Goal: Complete application form

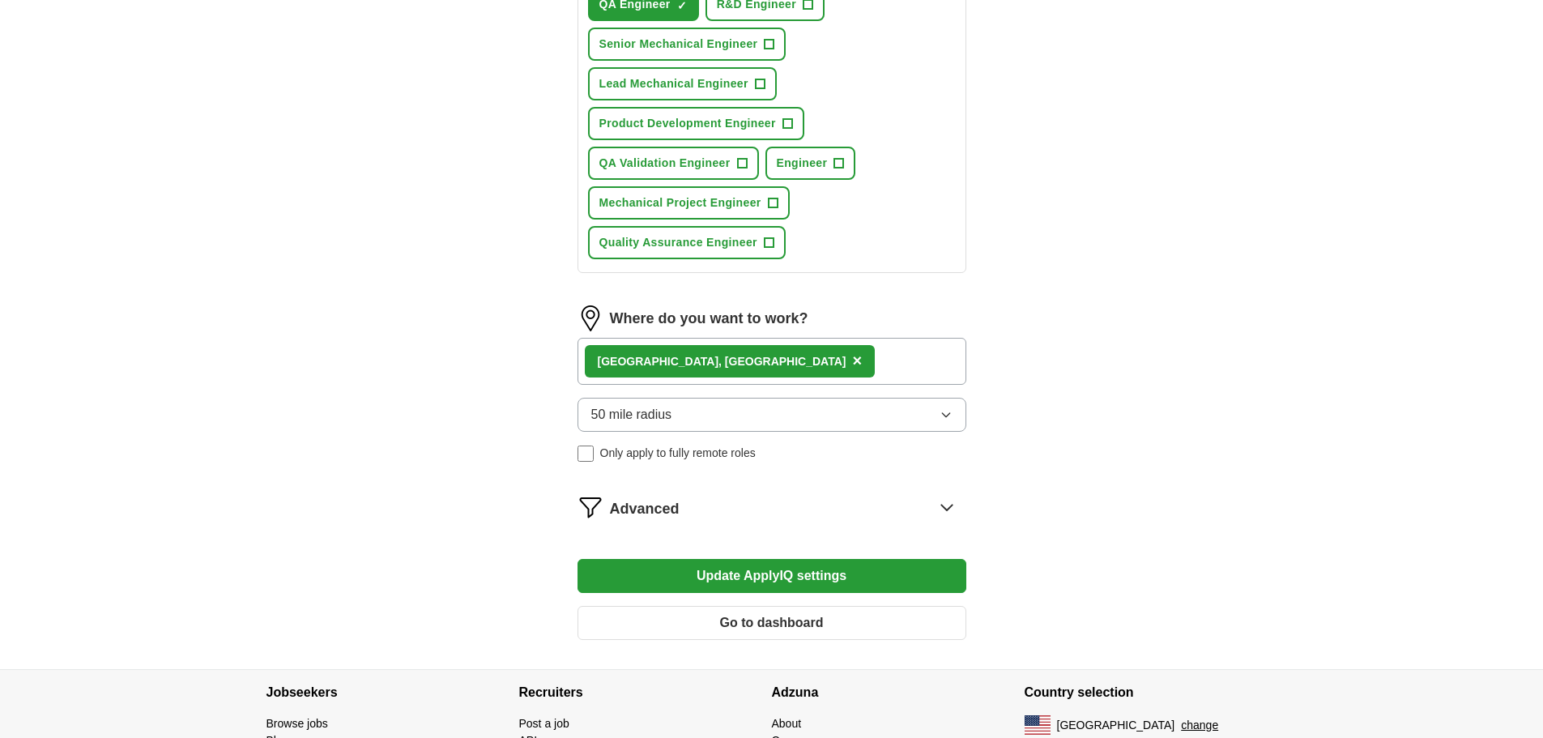
scroll to position [729, 0]
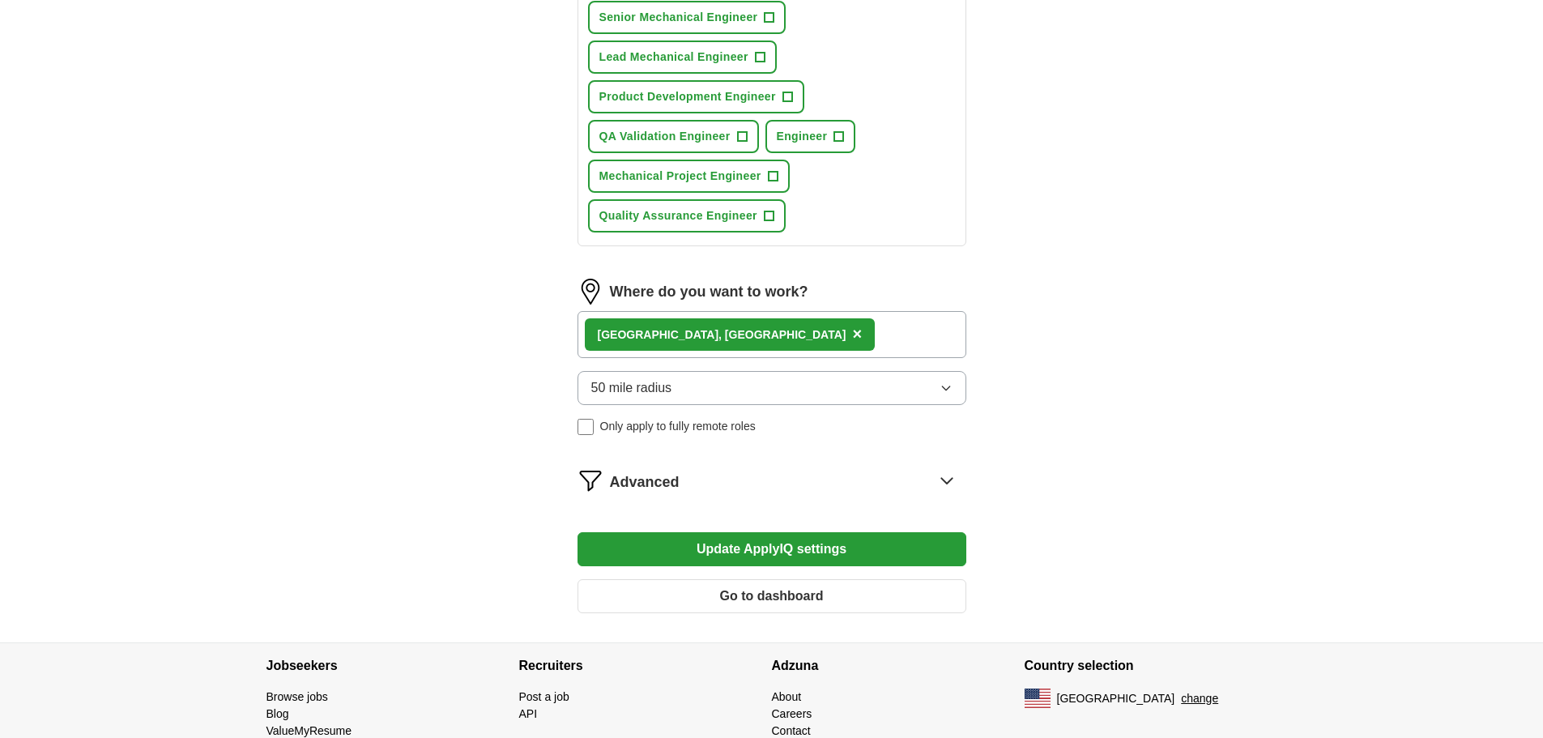
click at [946, 487] on icon at bounding box center [947, 480] width 26 height 26
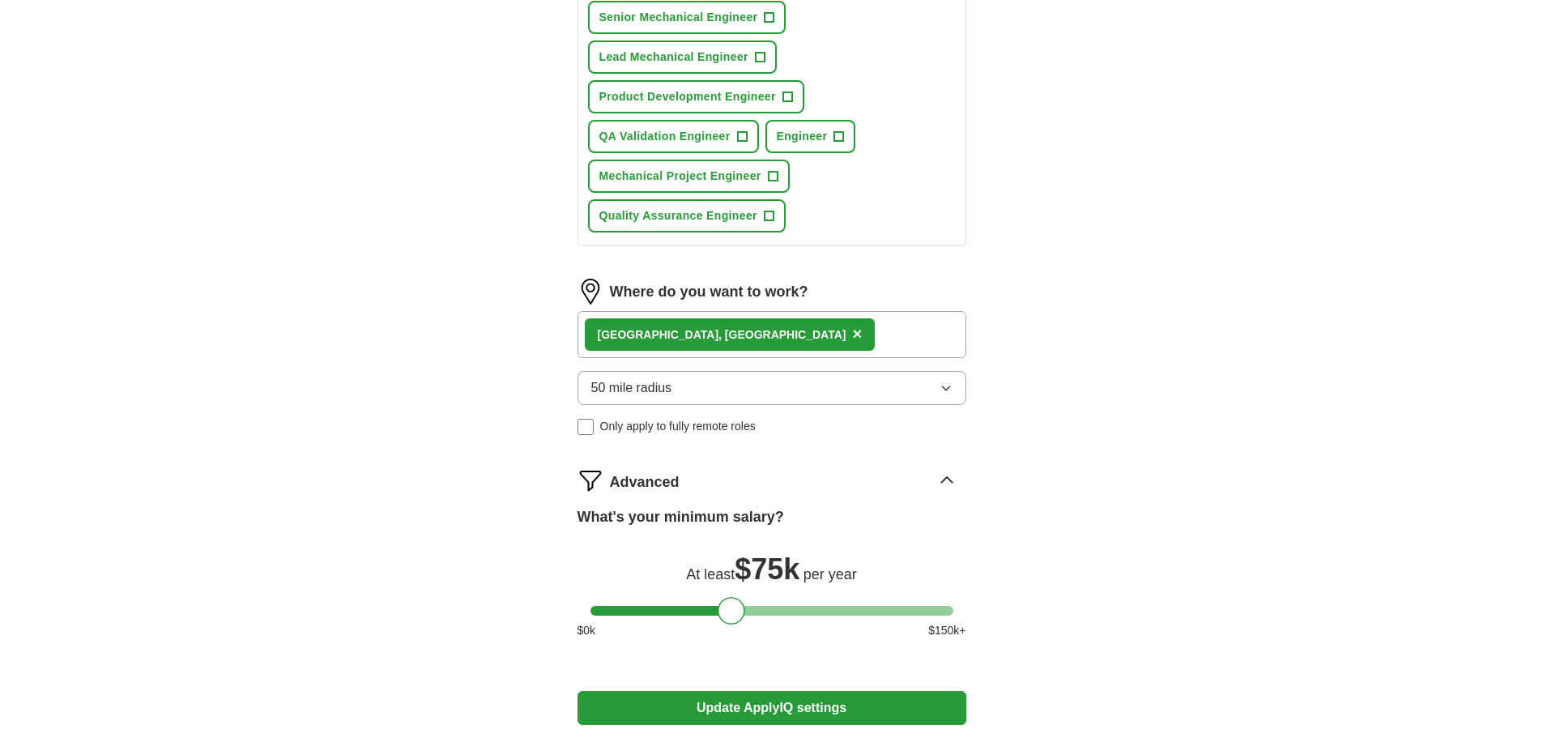
click at [946, 484] on icon at bounding box center [947, 480] width 26 height 26
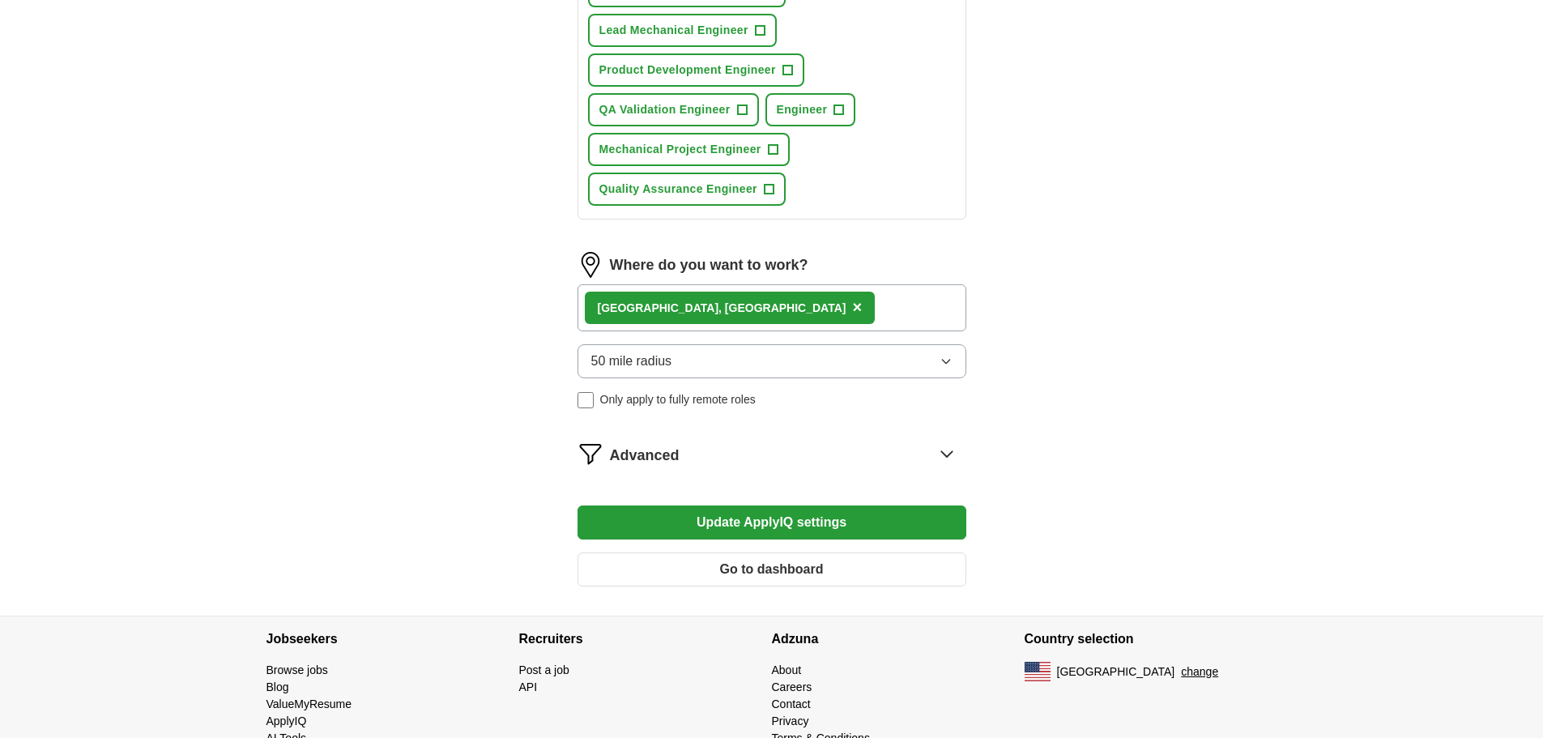
scroll to position [716, 0]
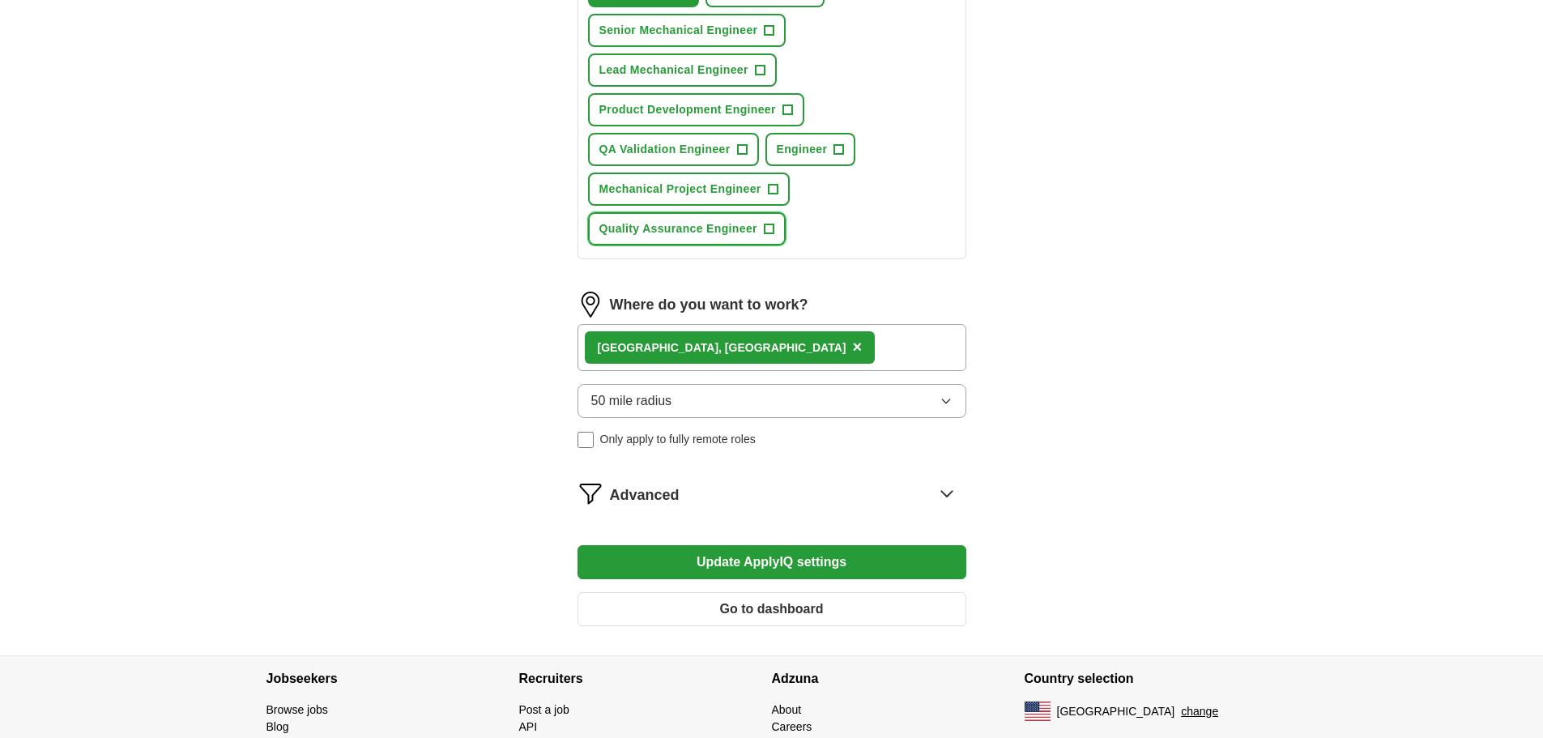
click at [768, 232] on span "+" at bounding box center [769, 229] width 10 height 13
click at [739, 151] on span "+" at bounding box center [742, 149] width 10 height 13
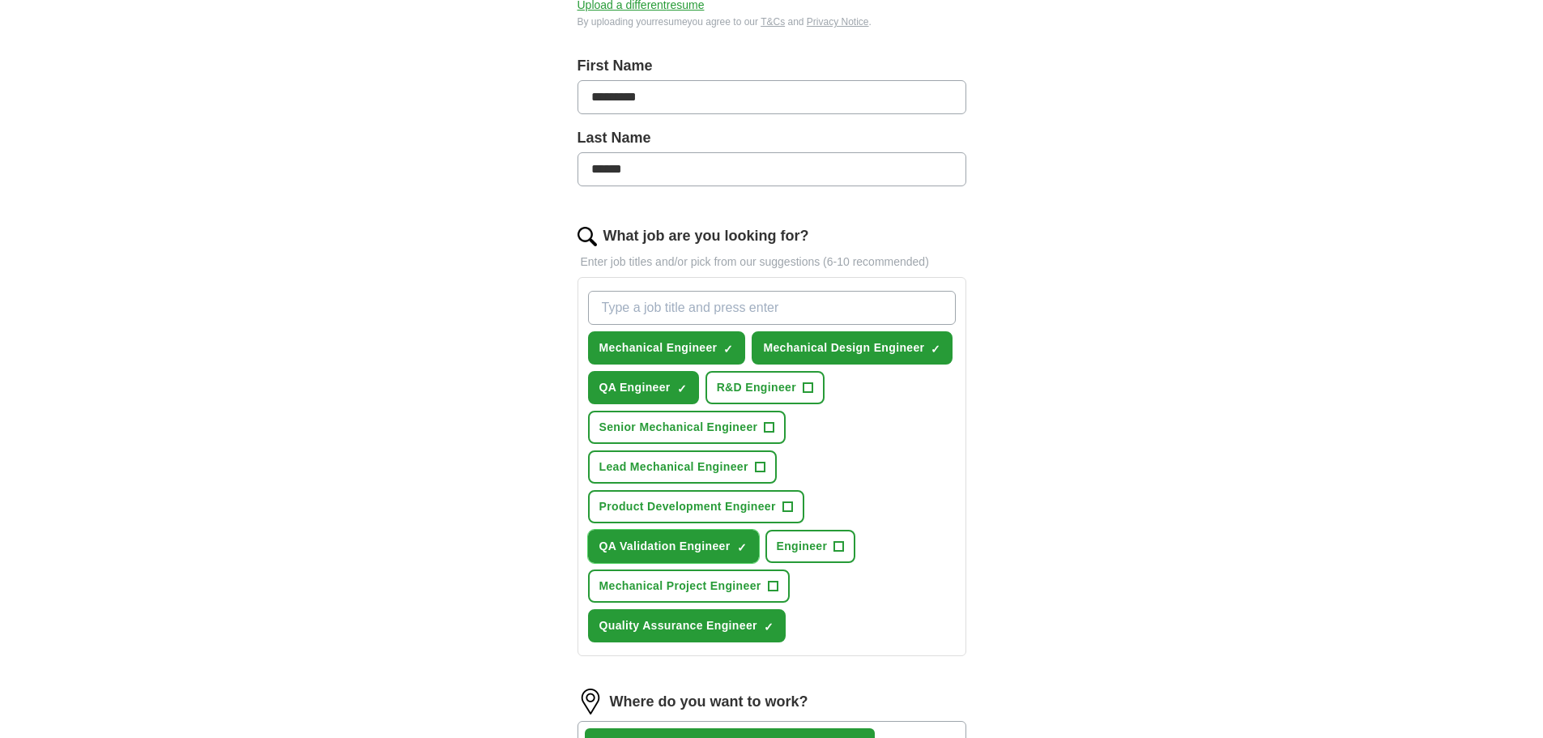
scroll to position [311, 0]
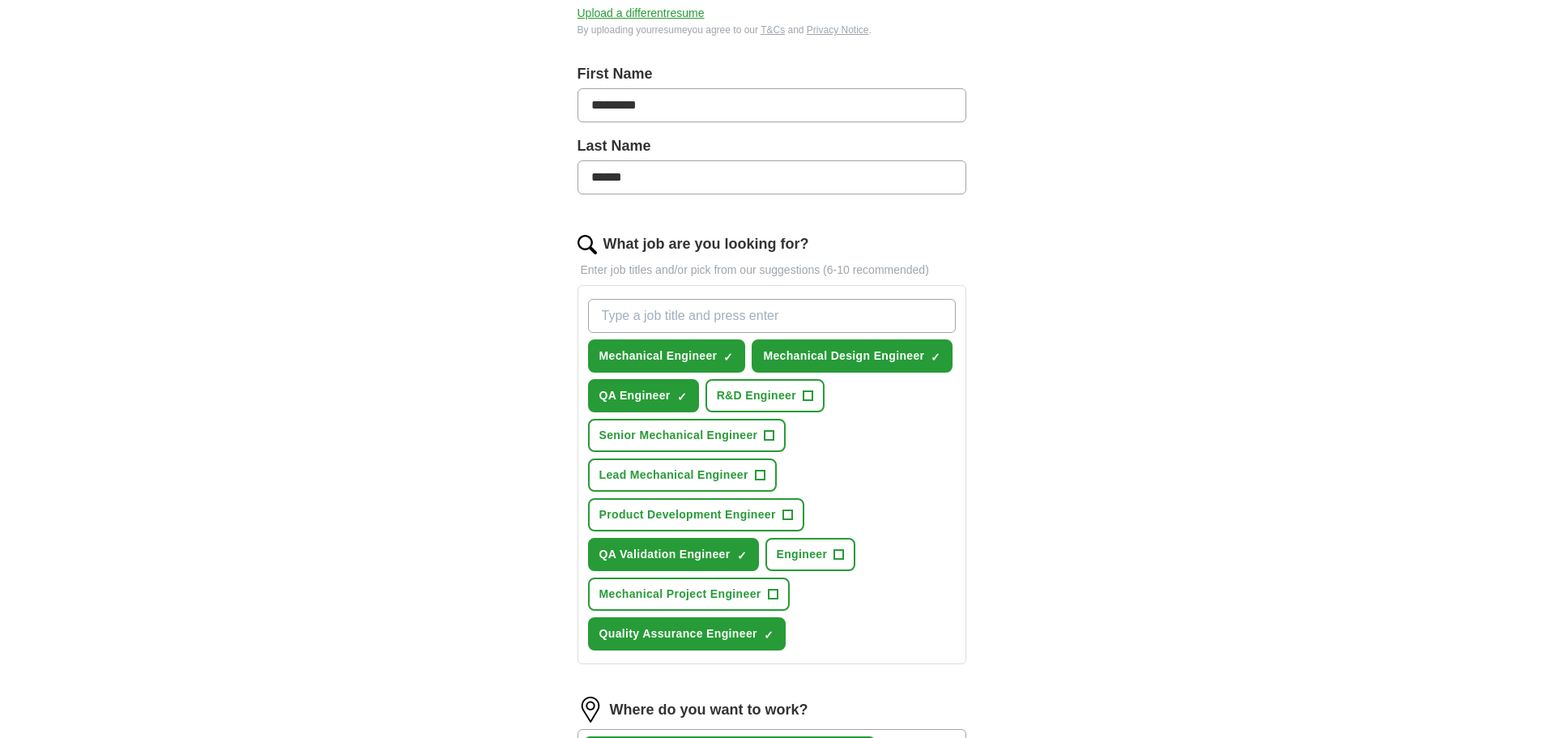
click at [735, 306] on input "What job are you looking for?" at bounding box center [772, 316] width 368 height 34
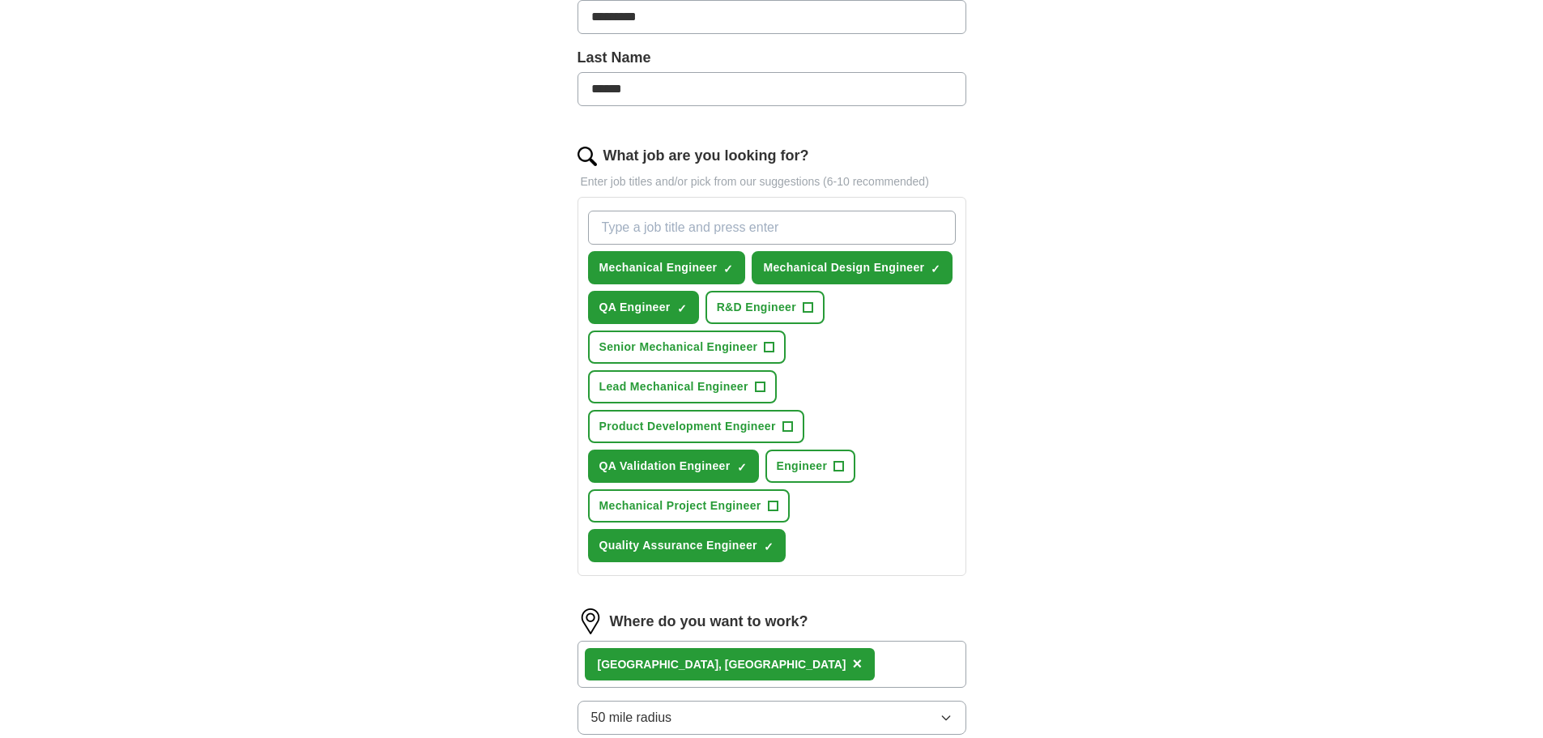
scroll to position [243, 0]
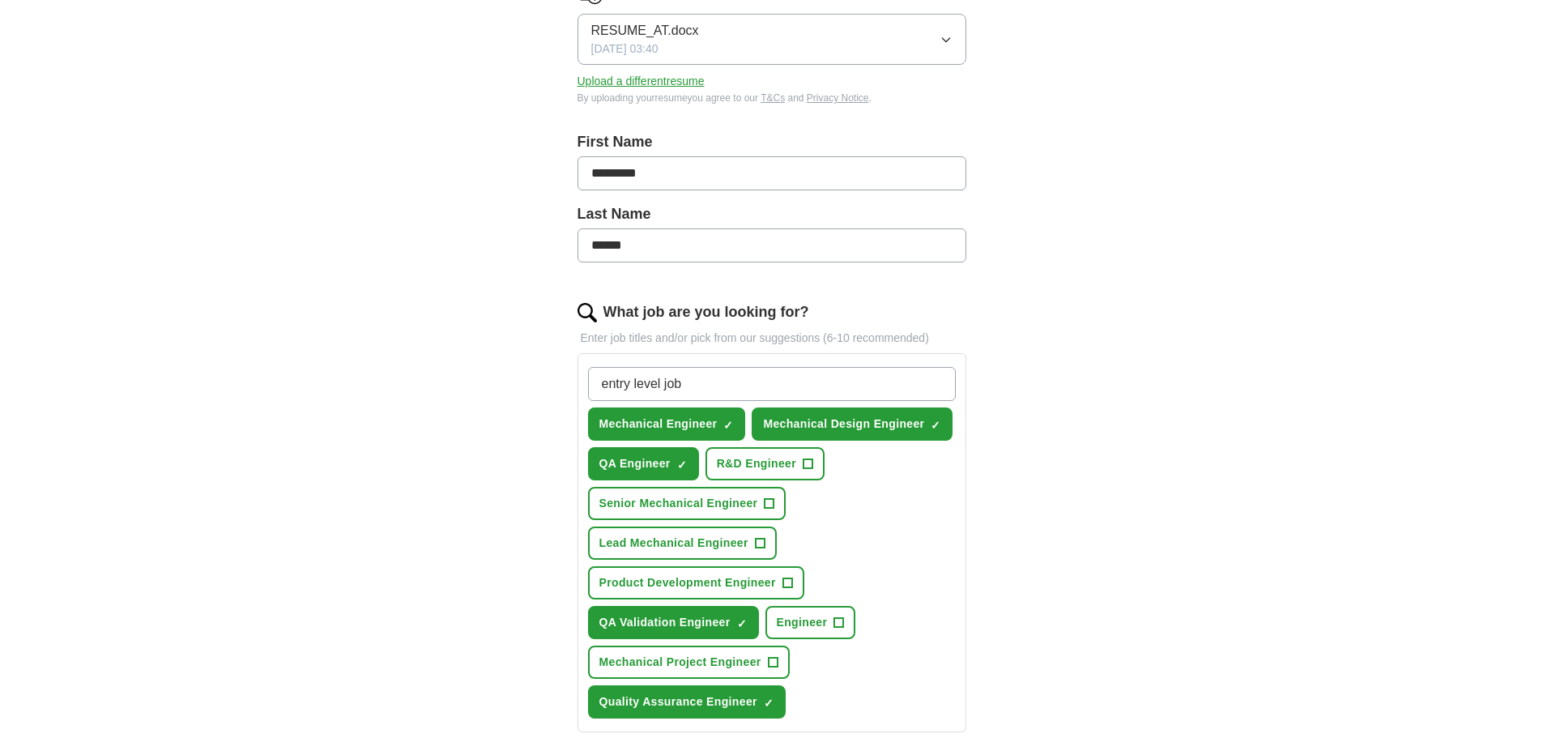
type input "entry level jobs"
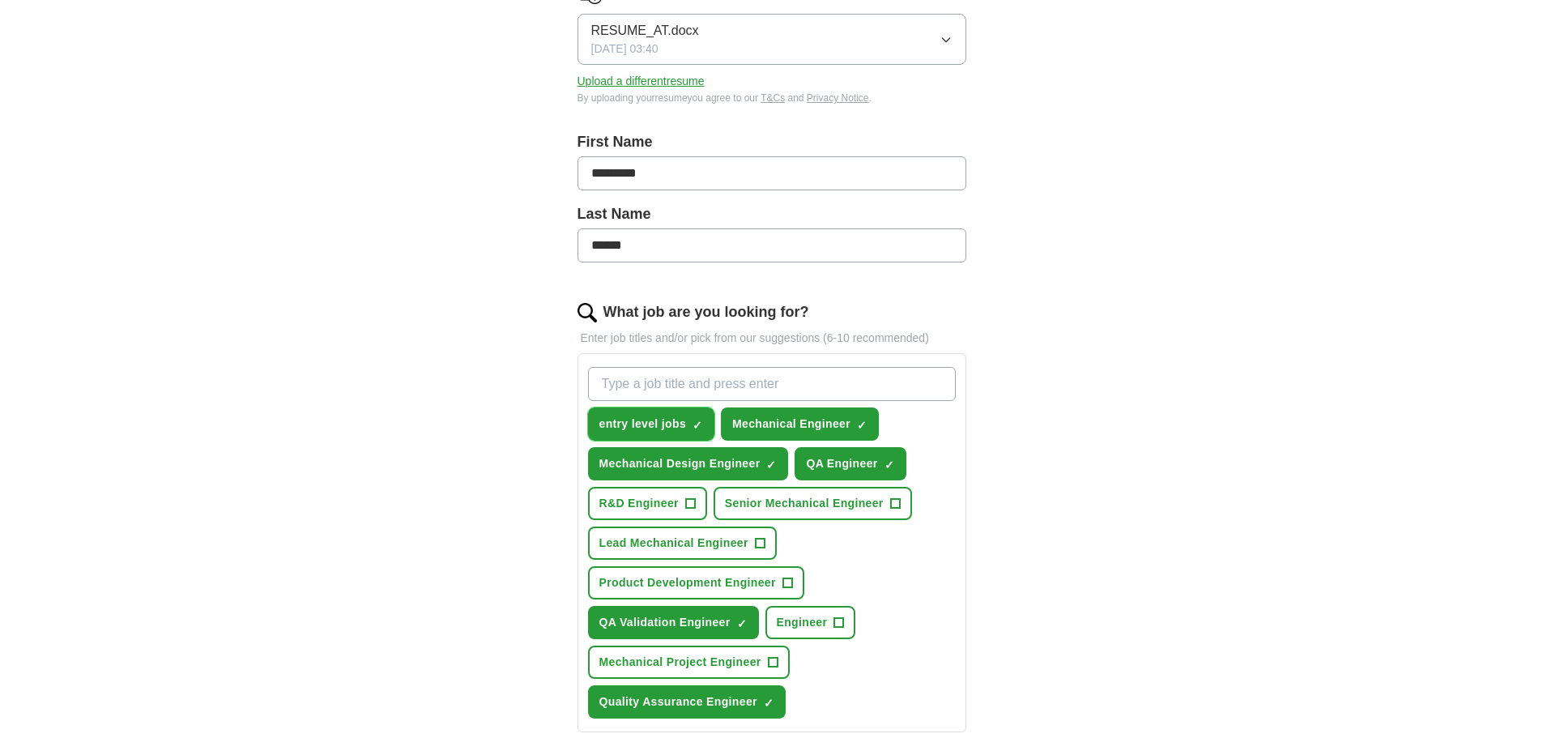
click at [0, 0] on span "×" at bounding box center [0, 0] width 0 height 0
drag, startPoint x: 637, startPoint y: 419, endPoint x: 630, endPoint y: 428, distance: 12.1
click at [630, 428] on span "entry level jobs" at bounding box center [642, 423] width 87 height 17
click at [636, 430] on span "entry level jobs" at bounding box center [642, 423] width 87 height 17
drag, startPoint x: 658, startPoint y: 425, endPoint x: 615, endPoint y: 435, distance: 44.8
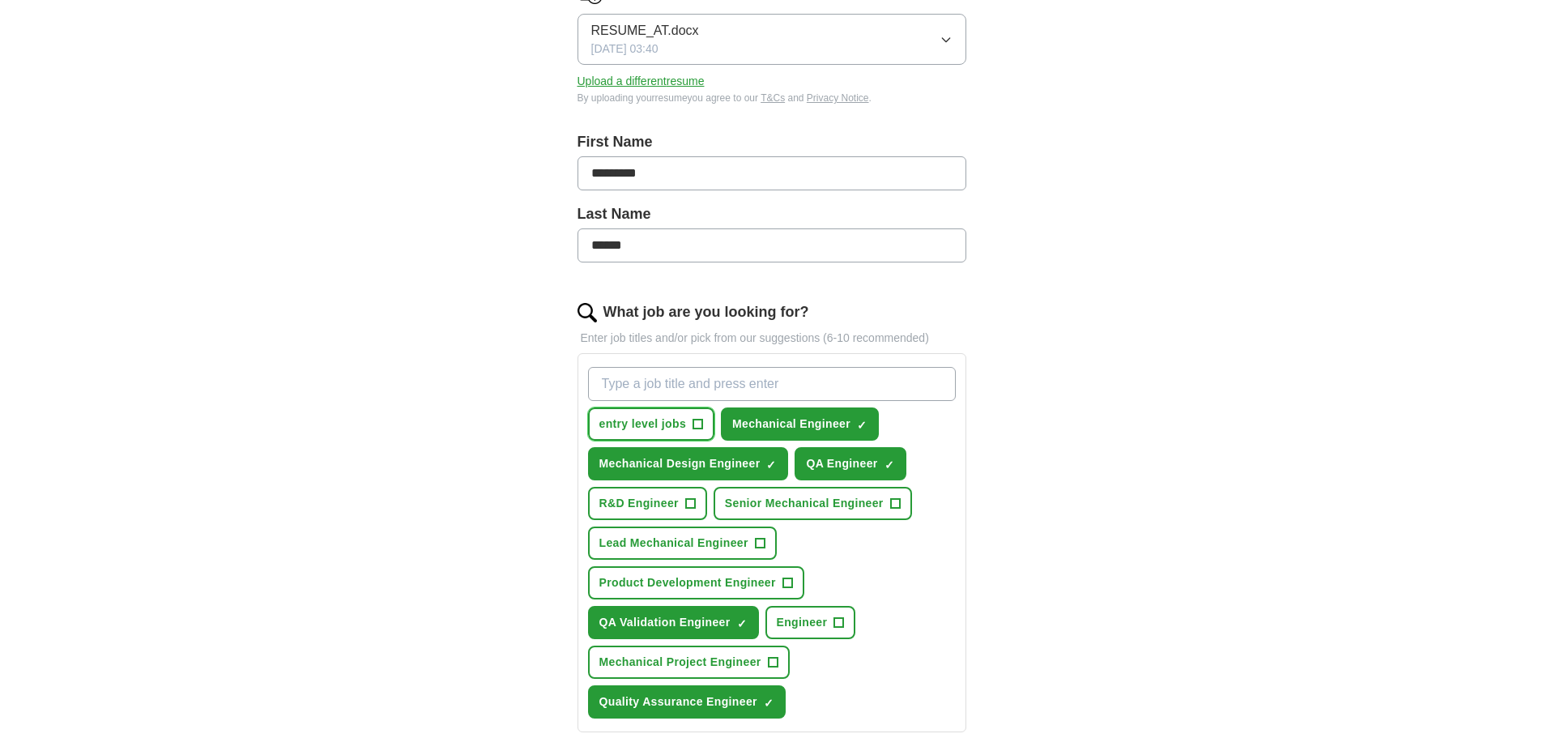
click at [615, 435] on button "entry level jobs +" at bounding box center [651, 423] width 127 height 33
click at [685, 429] on span "entry level jobs" at bounding box center [642, 423] width 87 height 17
click at [680, 426] on span "entry level jobs" at bounding box center [642, 423] width 87 height 17
click at [0, 0] on span "×" at bounding box center [0, 0] width 0 height 0
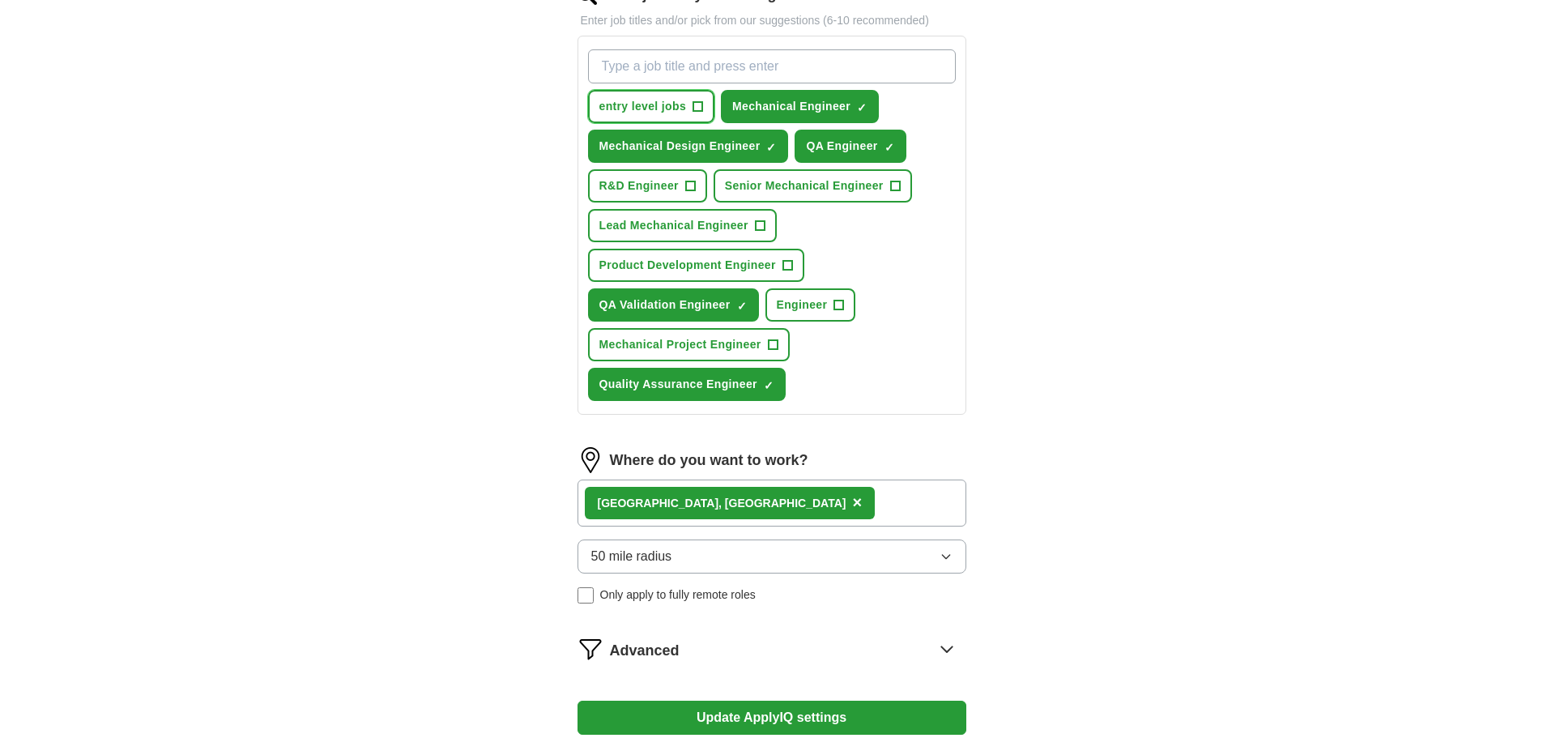
scroll to position [567, 0]
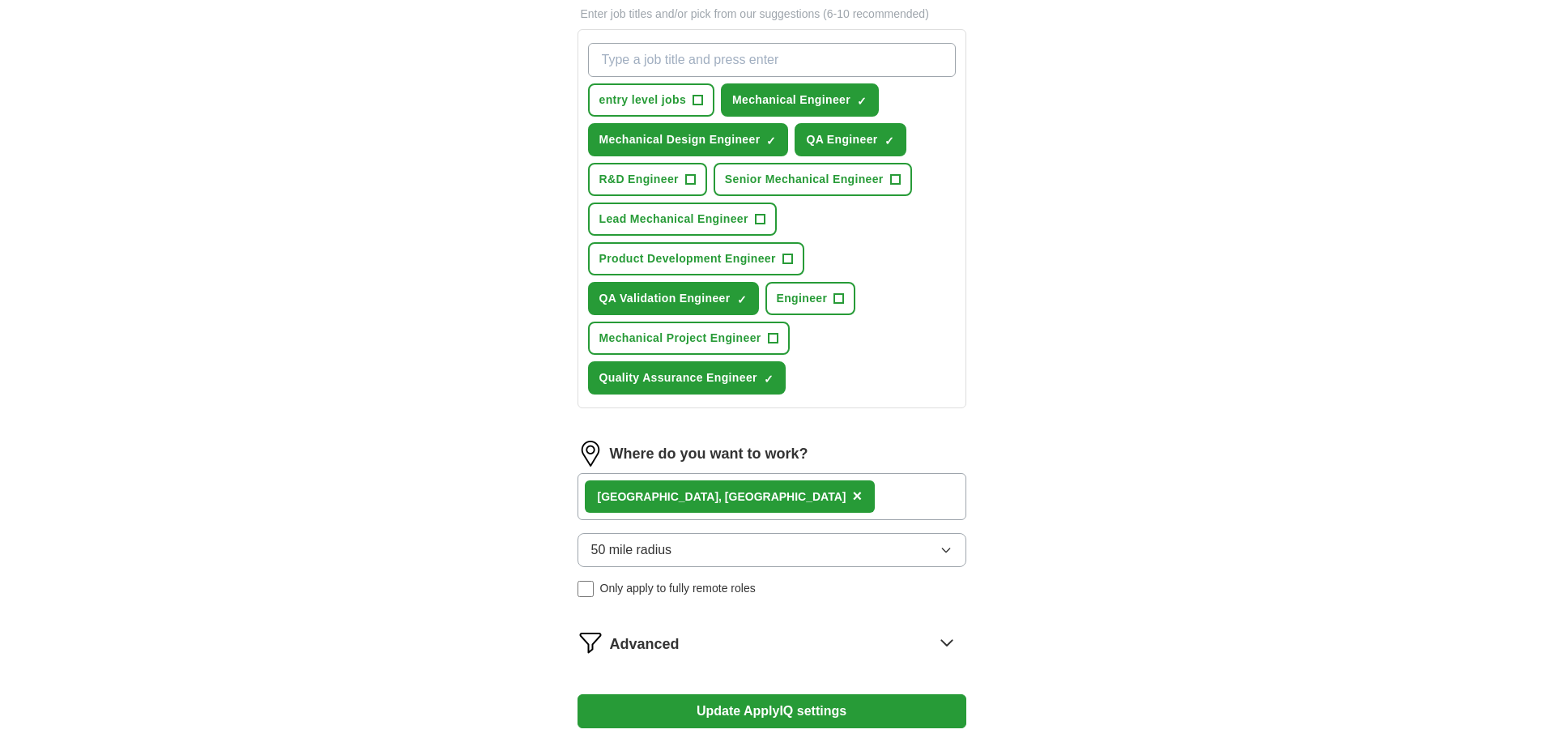
click at [718, 517] on div "[GEOGRAPHIC_DATA], [GEOGRAPHIC_DATA] ×" at bounding box center [771, 496] width 389 height 47
click at [718, 501] on div "[GEOGRAPHIC_DATA], [GEOGRAPHIC_DATA] ×" at bounding box center [771, 496] width 389 height 47
click at [946, 641] on icon at bounding box center [947, 642] width 26 height 26
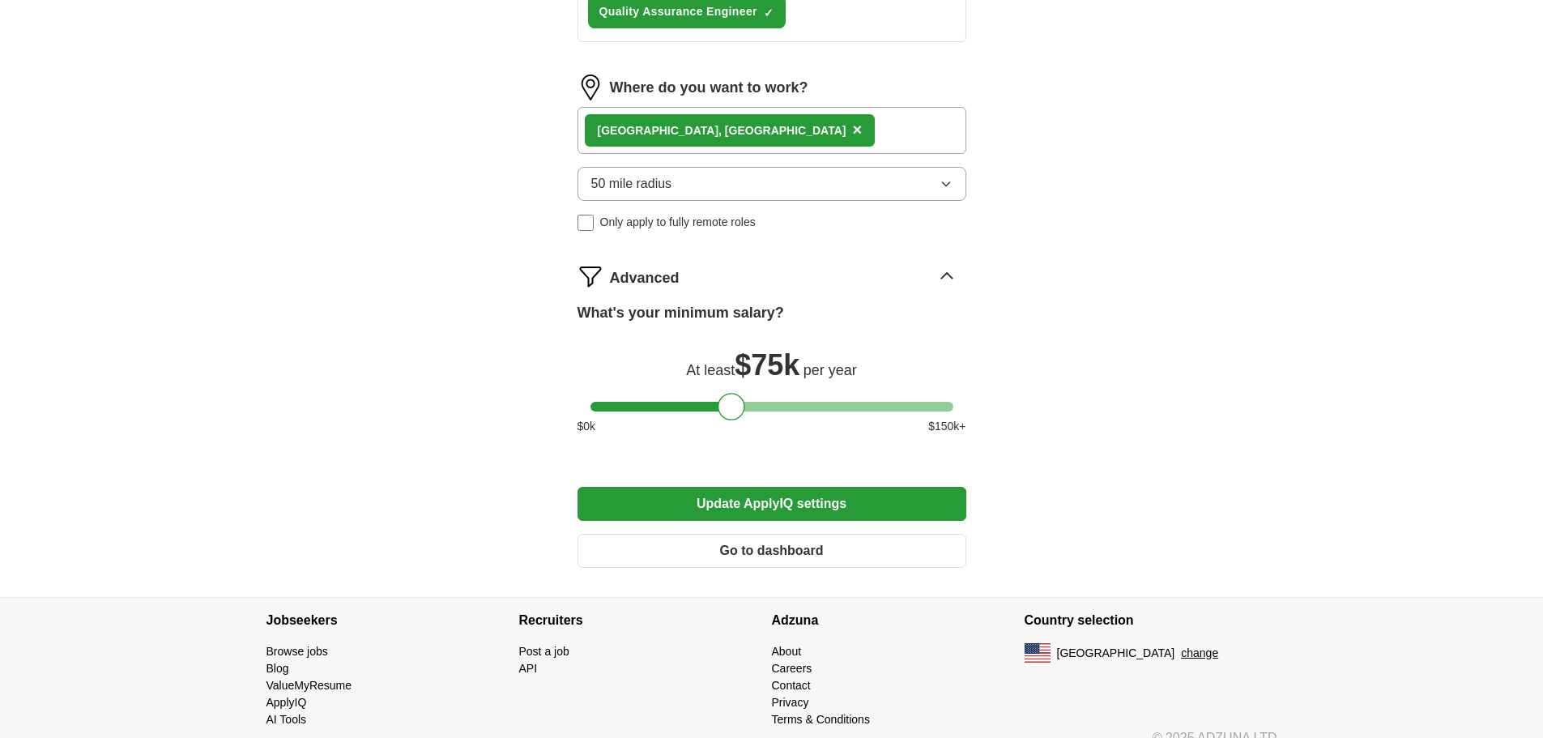
scroll to position [955, 0]
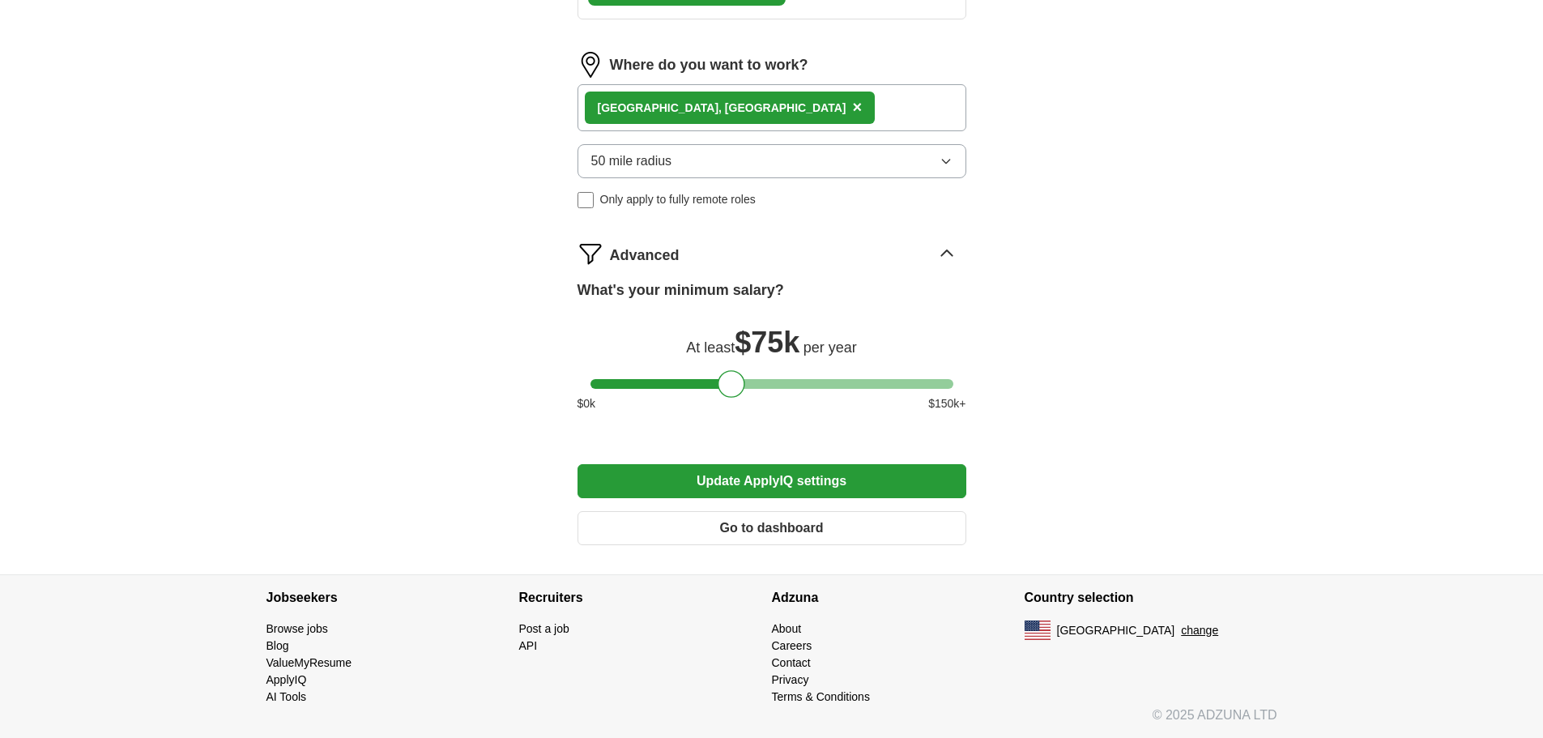
click at [720, 526] on button "Go to dashboard" at bounding box center [771, 528] width 389 height 34
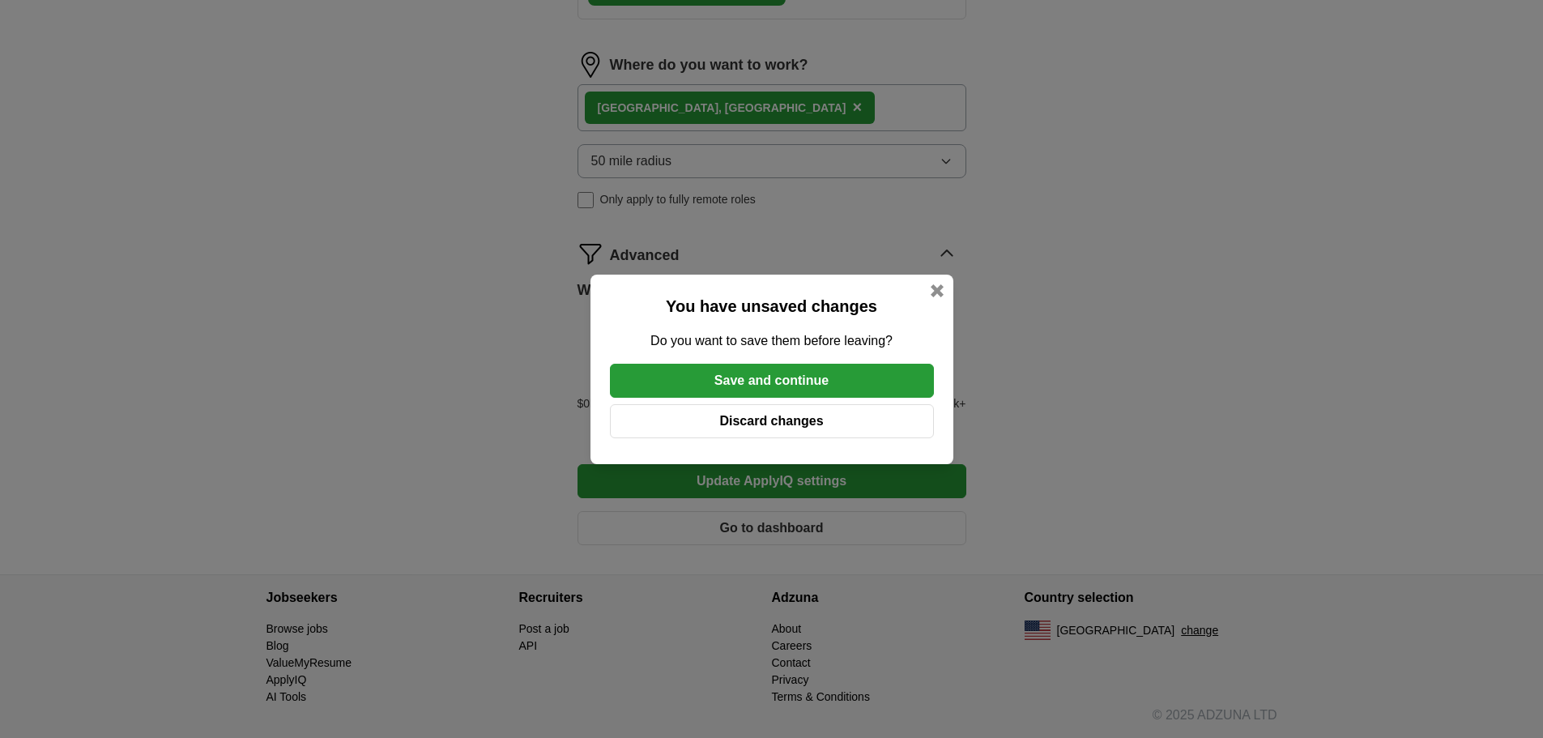
click at [724, 379] on button "Save and continue" at bounding box center [772, 381] width 324 height 34
